Goal: Check status: Check status

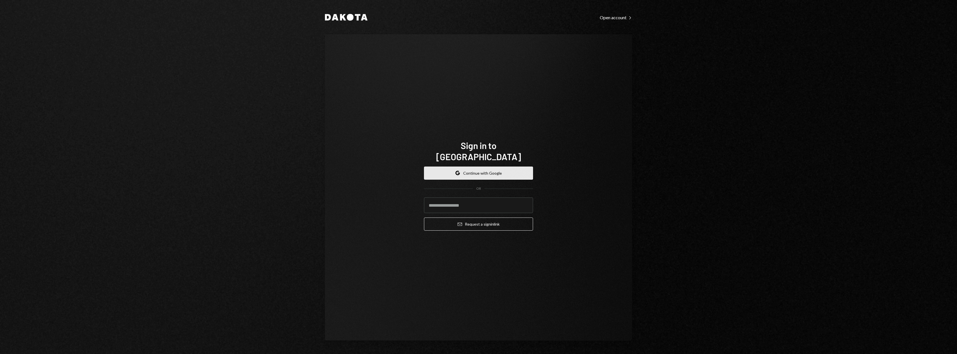
click at [442, 167] on button "Google Continue with Google" at bounding box center [478, 172] width 109 height 13
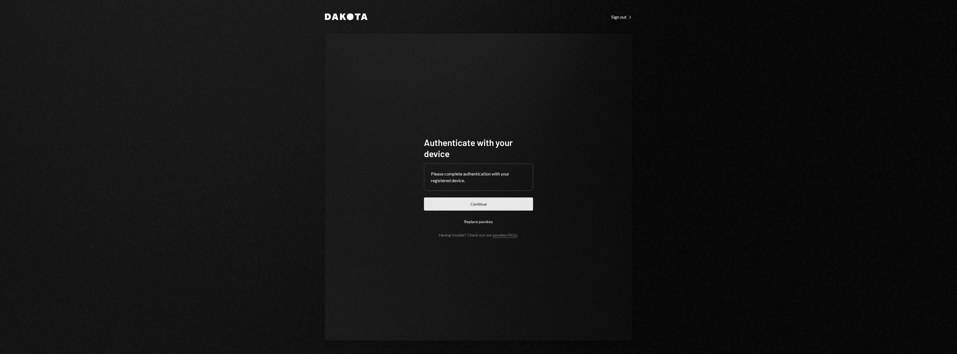
click at [468, 206] on button "Continue" at bounding box center [478, 203] width 109 height 13
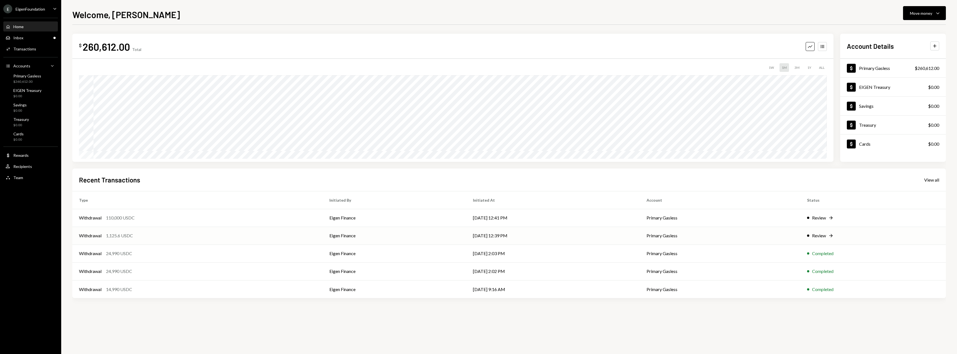
click at [346, 241] on td "Eigen Finance" at bounding box center [394, 236] width 143 height 18
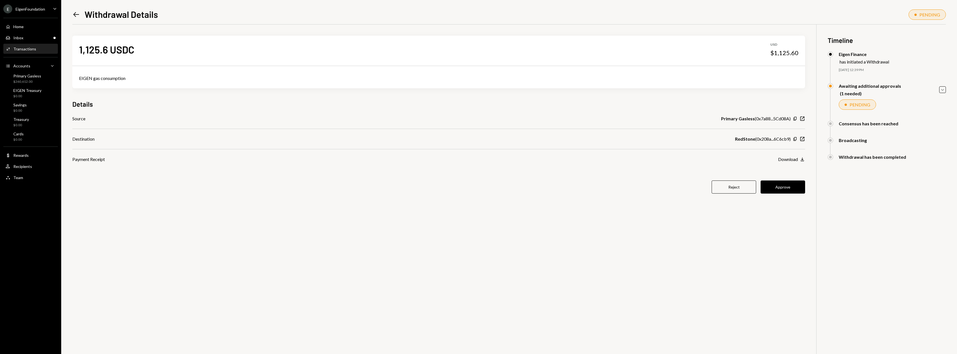
click at [778, 189] on button "Approve" at bounding box center [783, 186] width 45 height 13
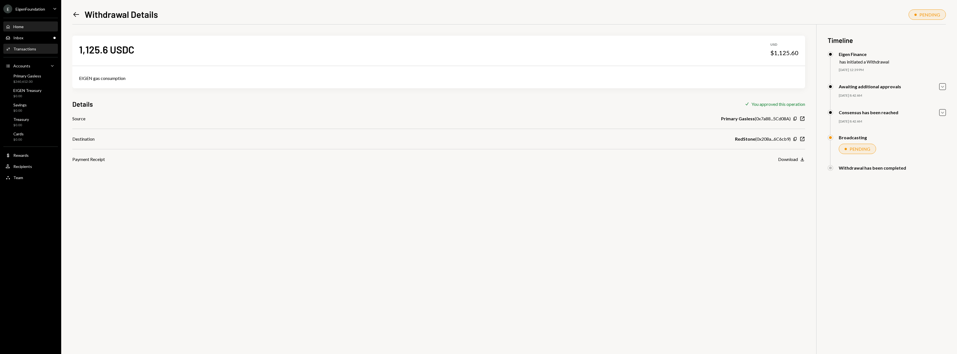
click at [14, 29] on div "Home Home" at bounding box center [15, 26] width 18 height 5
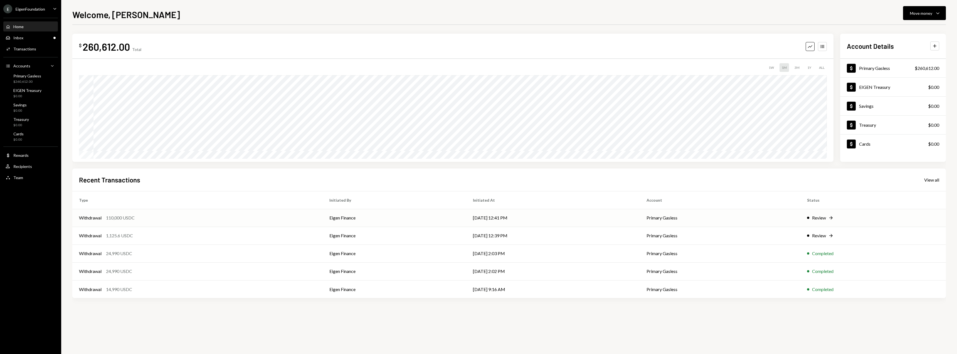
click at [507, 218] on td "[DATE] 12:41 PM" at bounding box center [553, 218] width 174 height 18
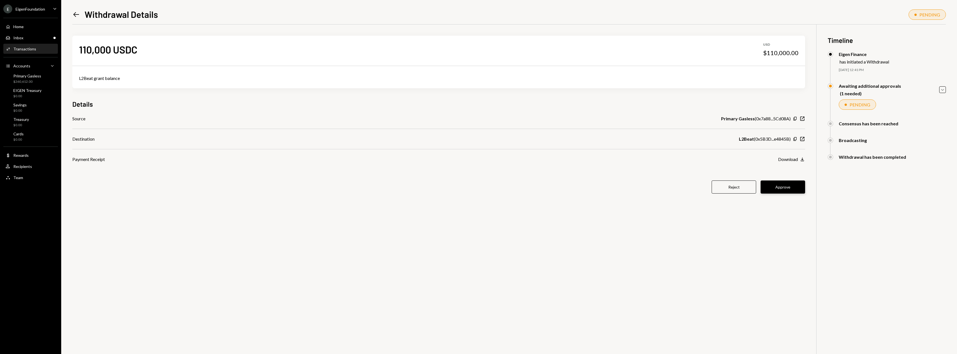
click at [777, 185] on button "Approve" at bounding box center [783, 186] width 45 height 13
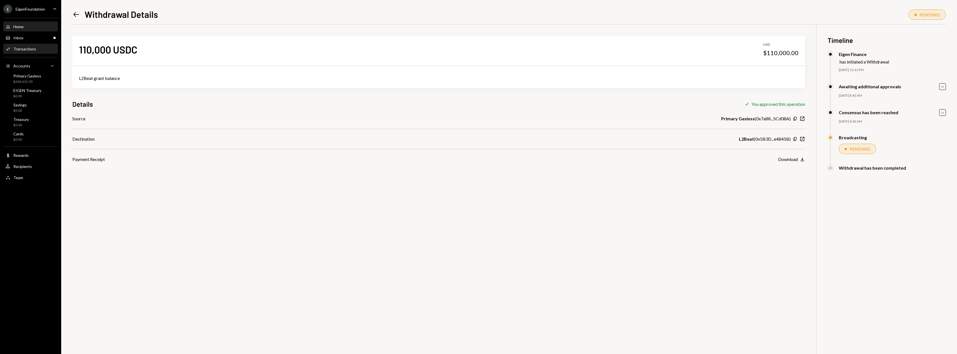
click at [26, 24] on div "Home Home" at bounding box center [31, 26] width 50 height 5
